Goal: Task Accomplishment & Management: Manage account settings

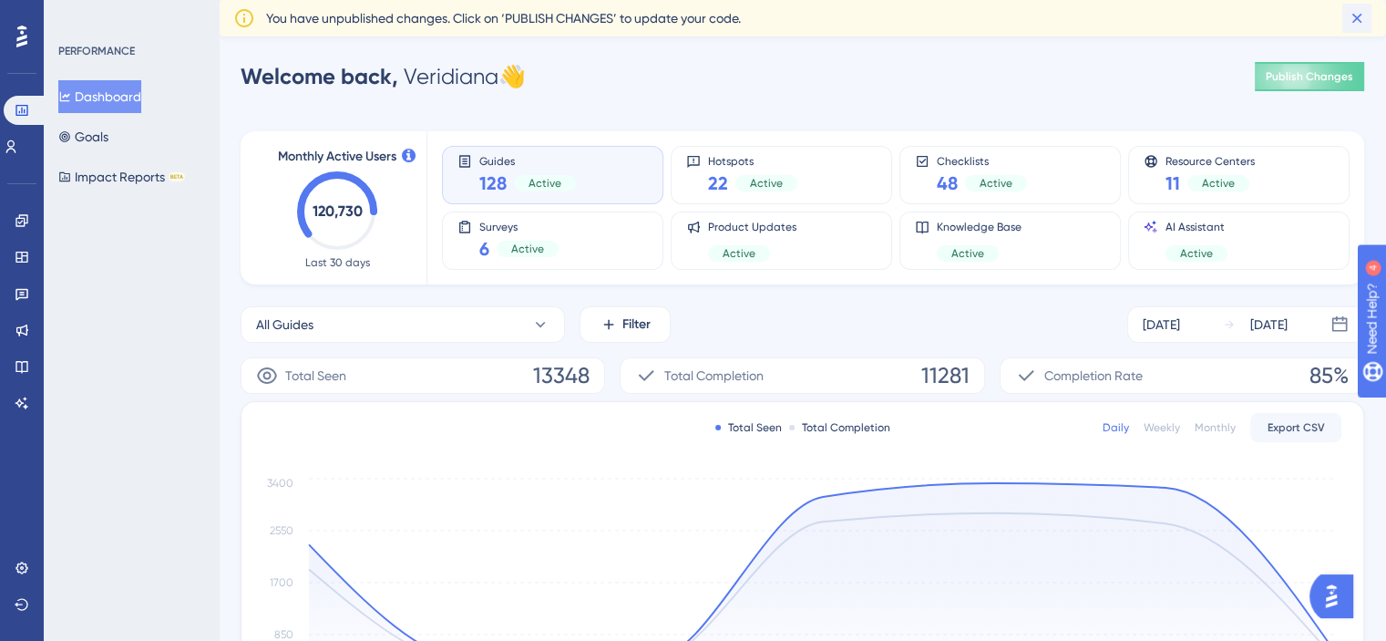
click at [1356, 15] on icon at bounding box center [1357, 18] width 18 height 18
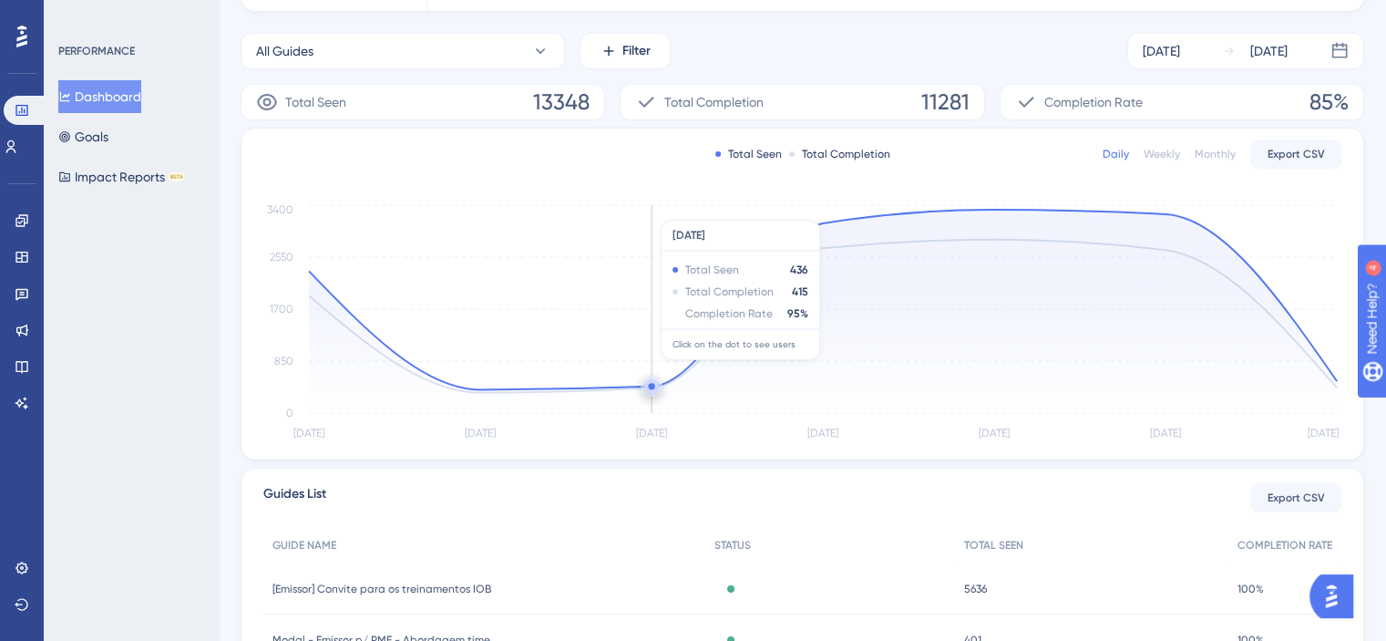
scroll to position [273, 0]
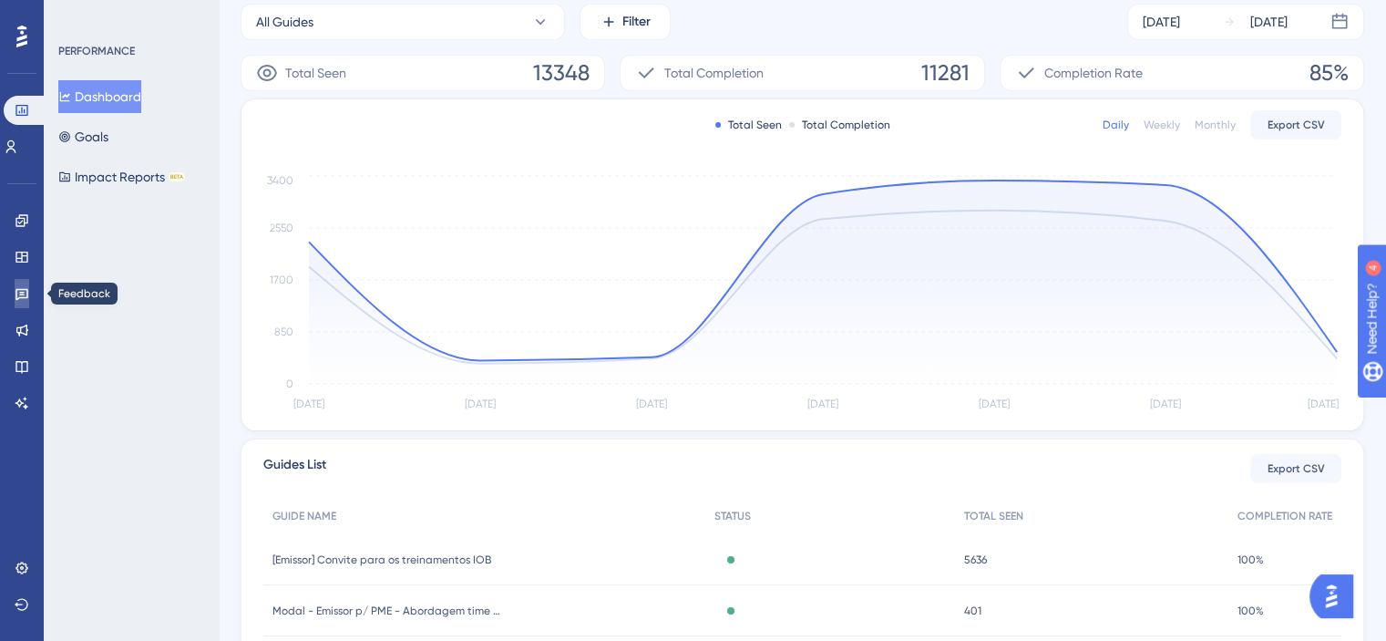
click at [23, 302] on link at bounding box center [22, 293] width 15 height 29
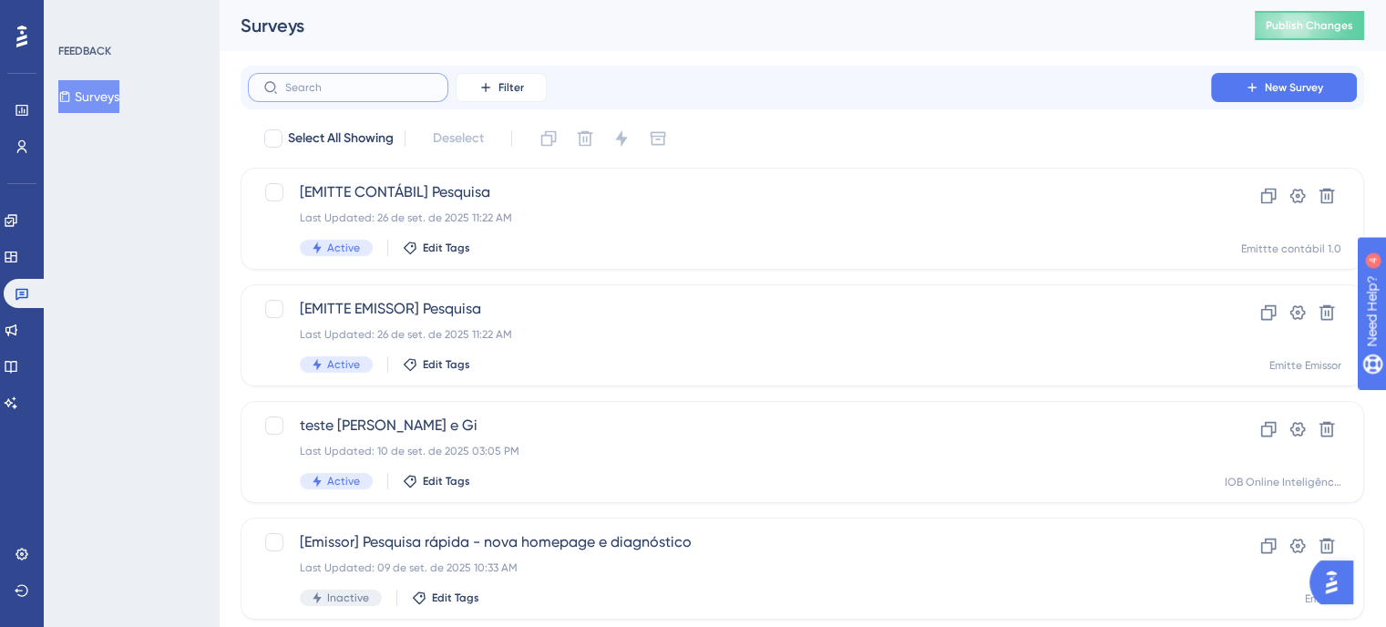
click at [393, 89] on input "text" at bounding box center [359, 87] width 148 height 13
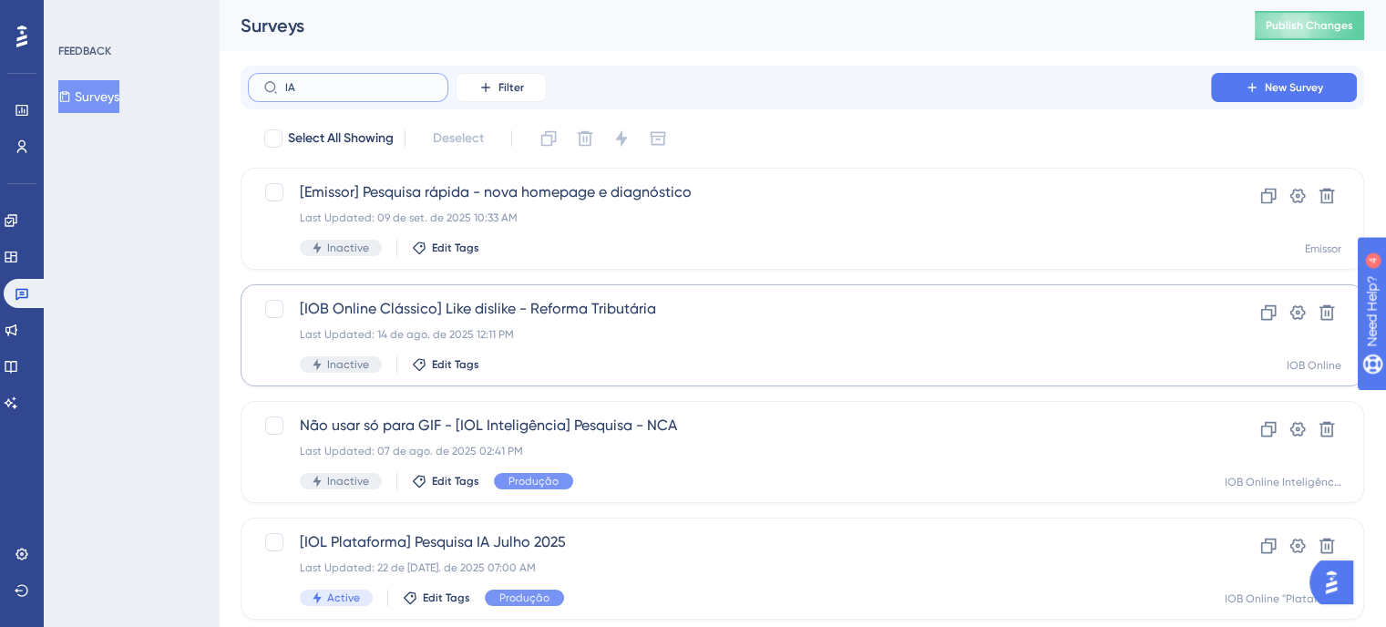
type input "IA"
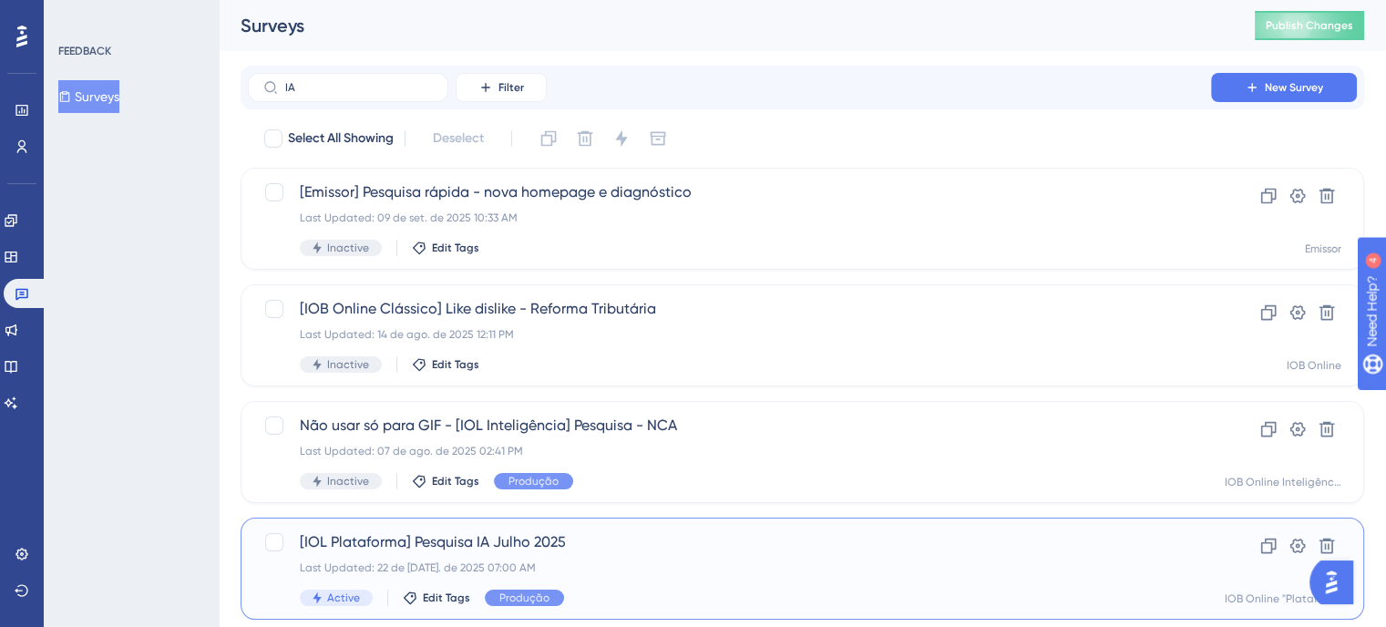
click at [695, 536] on span "[IOL Plataforma] Pesquisa IA Julho 2025" at bounding box center [729, 542] width 859 height 22
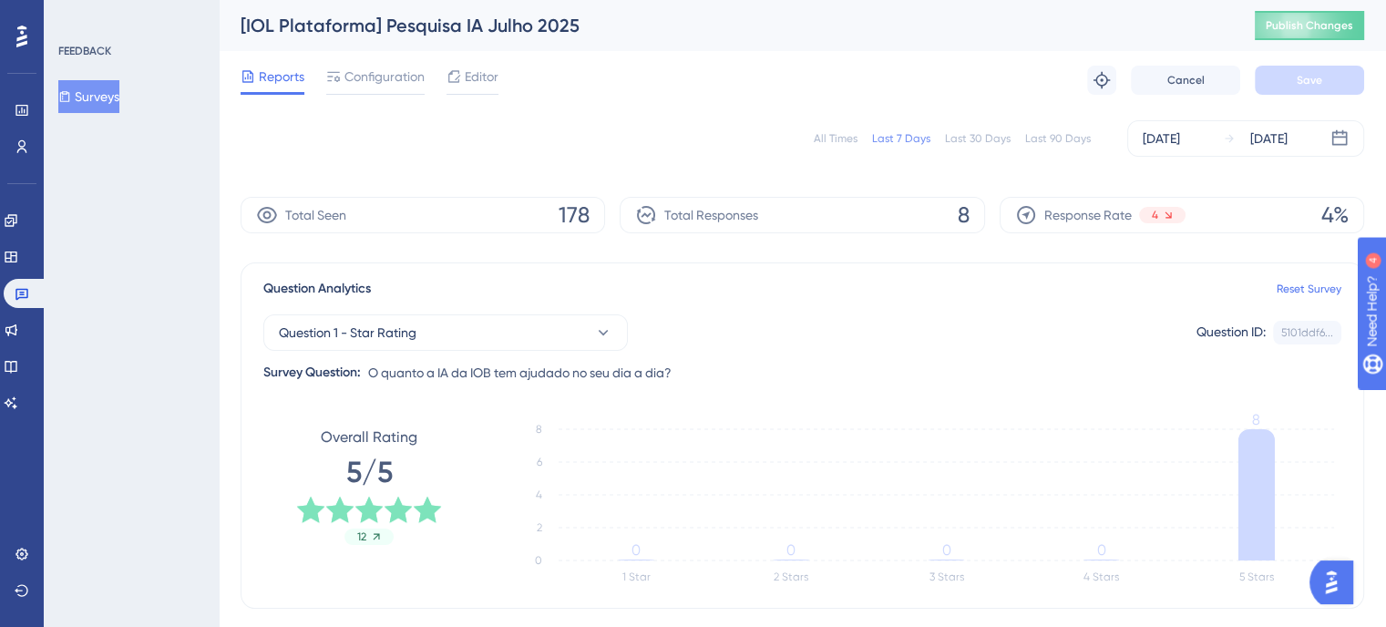
click at [835, 134] on div "All Times" at bounding box center [836, 138] width 44 height 15
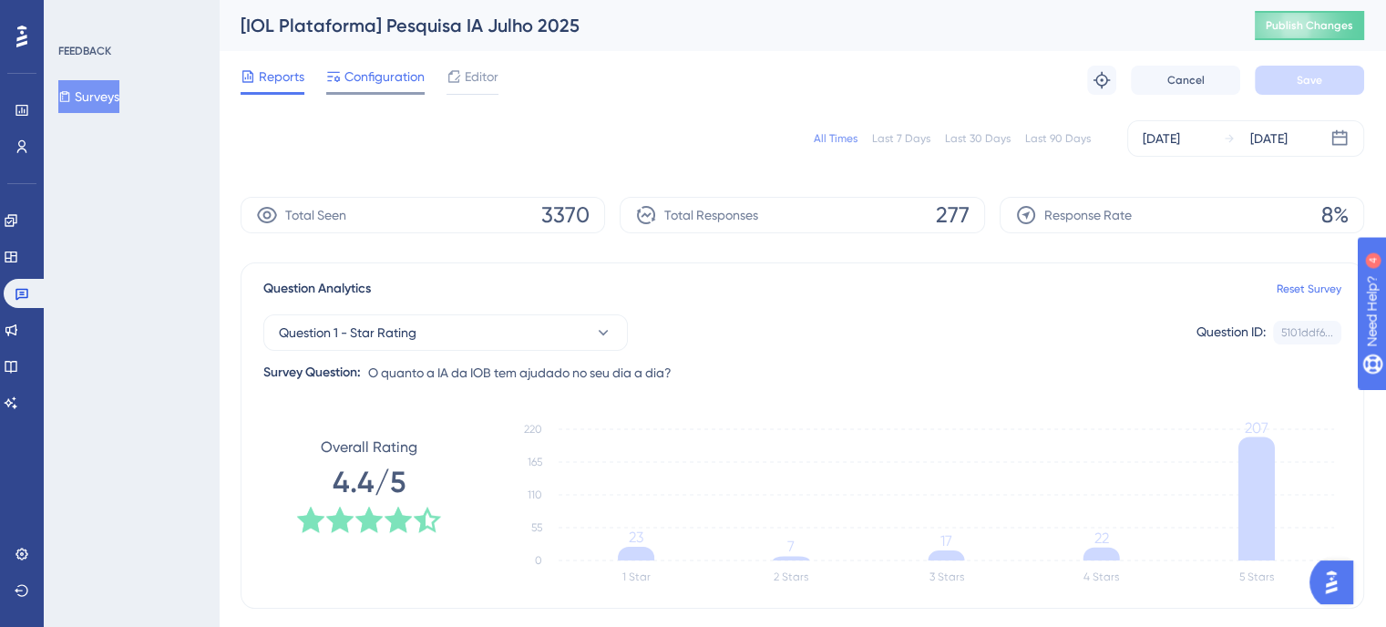
click at [368, 77] on span "Configuration" at bounding box center [384, 77] width 80 height 22
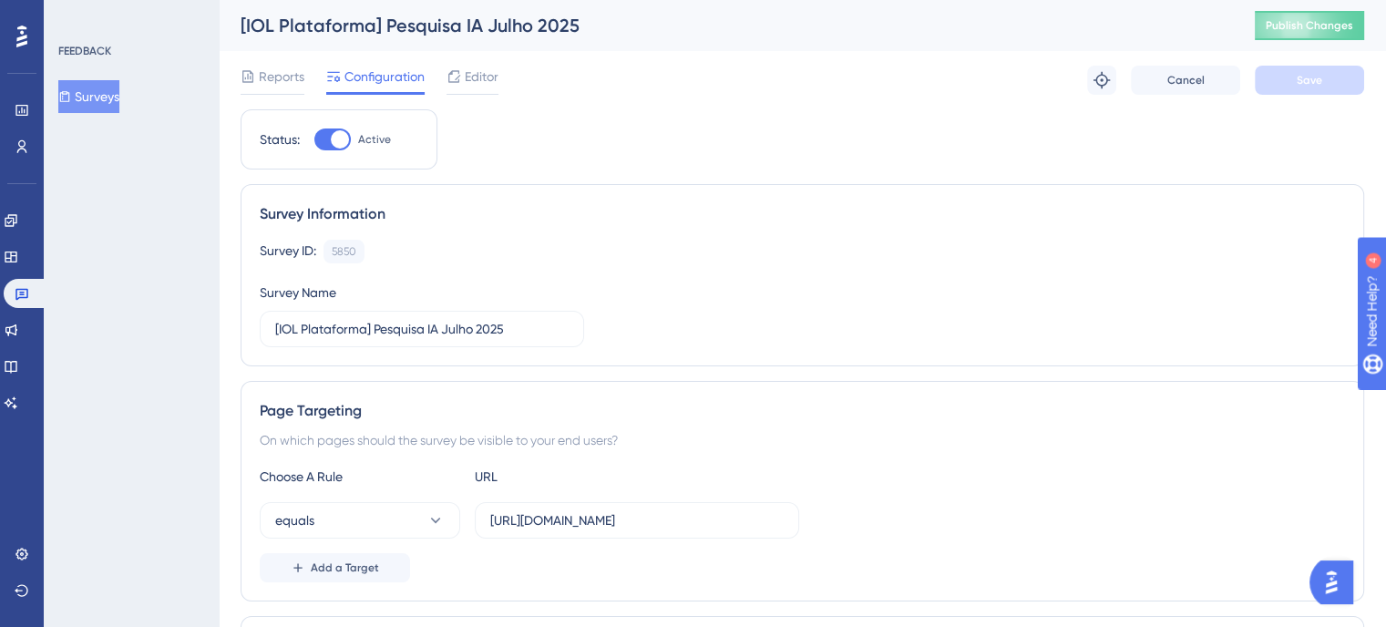
click at [328, 134] on div at bounding box center [332, 139] width 36 height 22
click at [314, 139] on input "Active" at bounding box center [313, 139] width 1 height 1
checkbox input "false"
